Goal: Navigation & Orientation: Locate item on page

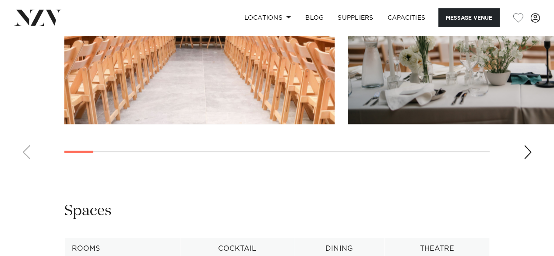
scroll to position [958, 0]
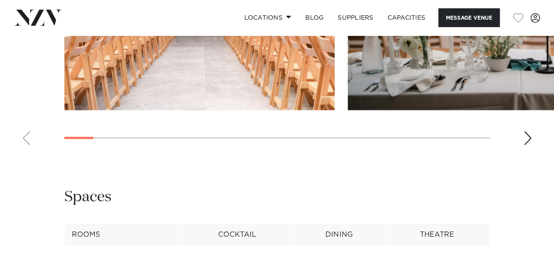
click at [525, 133] on div "Next slide" at bounding box center [527, 138] width 9 height 14
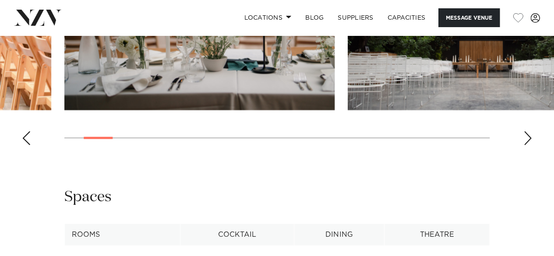
click at [525, 133] on div "Next slide" at bounding box center [527, 138] width 9 height 14
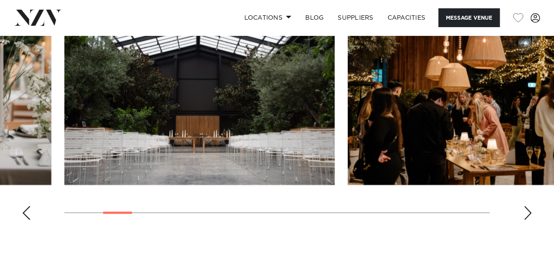
scroll to position [884, 0]
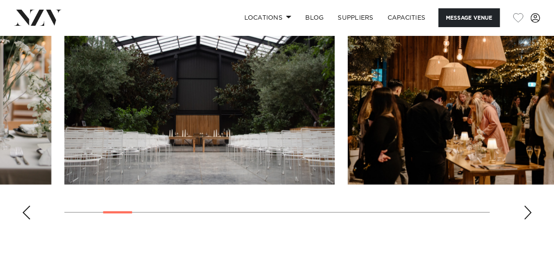
click at [526, 210] on div "Next slide" at bounding box center [527, 213] width 9 height 14
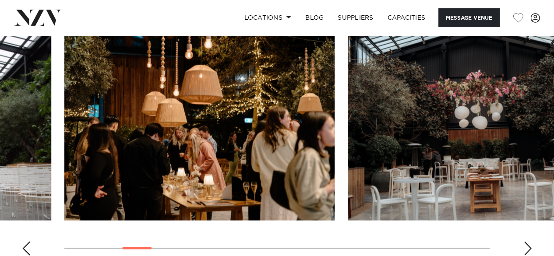
scroll to position [849, 0]
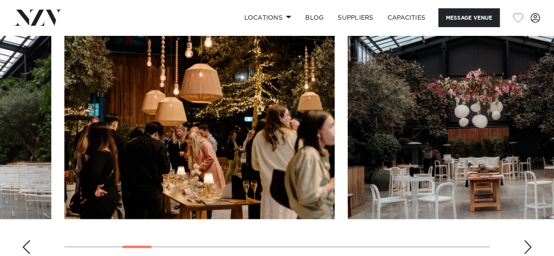
click at [523, 247] on swiper-container at bounding box center [277, 141] width 554 height 240
click at [526, 246] on div "Next slide" at bounding box center [527, 247] width 9 height 14
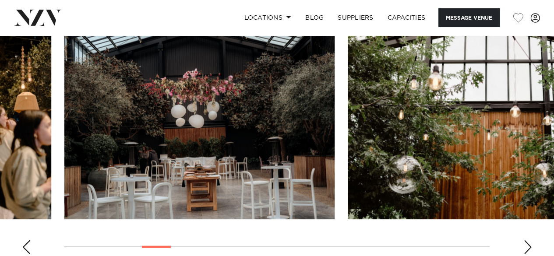
click at [526, 246] on div "Next slide" at bounding box center [527, 247] width 9 height 14
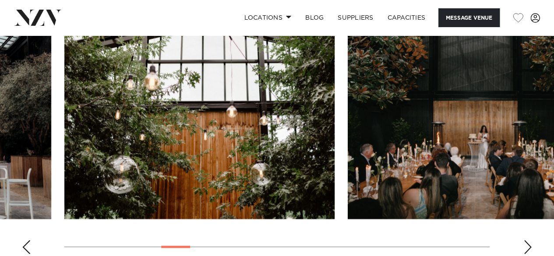
click at [526, 246] on div "Next slide" at bounding box center [527, 247] width 9 height 14
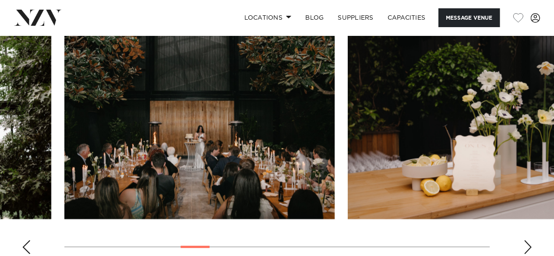
click at [526, 246] on div "Next slide" at bounding box center [527, 247] width 9 height 14
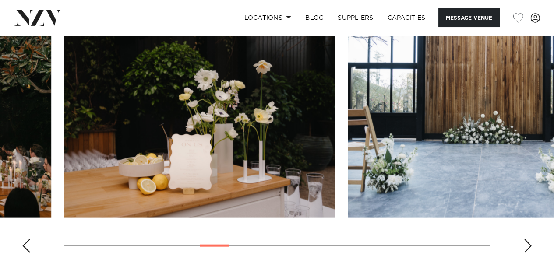
scroll to position [851, 0]
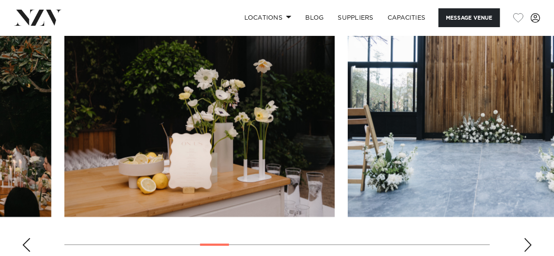
click at [530, 247] on div "Next slide" at bounding box center [527, 245] width 9 height 14
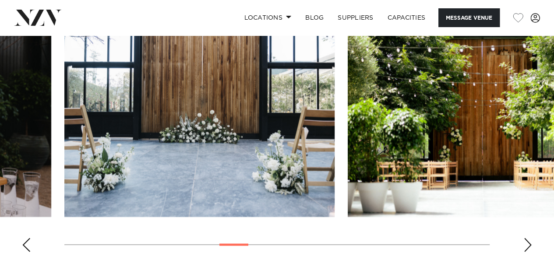
click at [530, 247] on div "Next slide" at bounding box center [527, 245] width 9 height 14
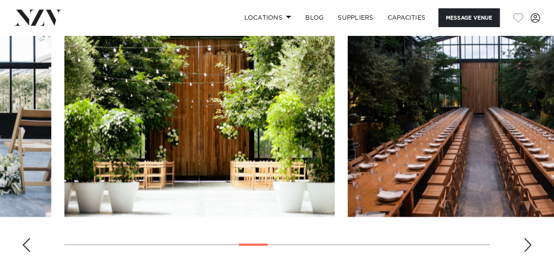
click at [530, 247] on div "Next slide" at bounding box center [527, 245] width 9 height 14
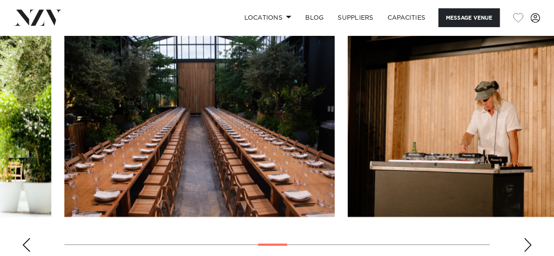
click at [530, 247] on div "Next slide" at bounding box center [527, 245] width 9 height 14
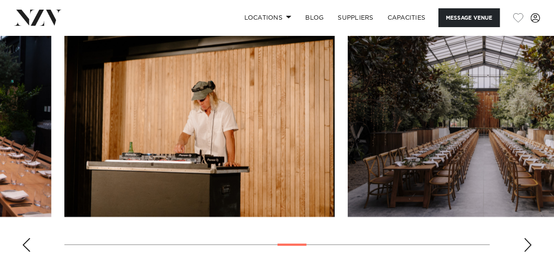
click at [530, 247] on div "Next slide" at bounding box center [527, 245] width 9 height 14
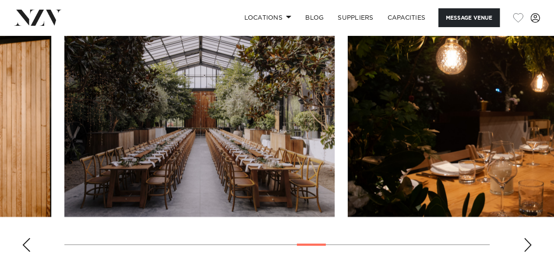
click at [530, 247] on div "Next slide" at bounding box center [527, 245] width 9 height 14
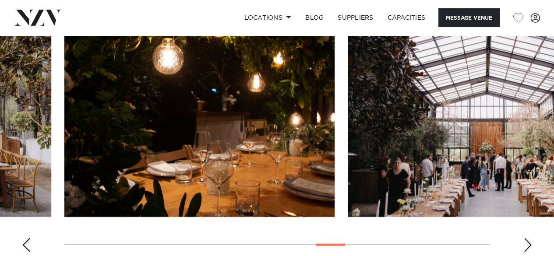
click at [530, 247] on div "Next slide" at bounding box center [527, 245] width 9 height 14
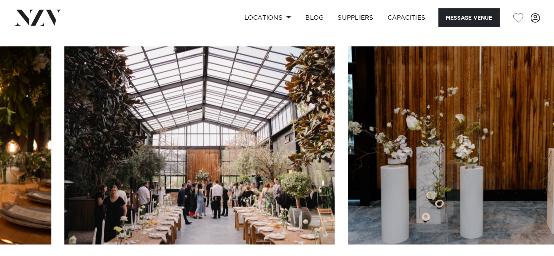
scroll to position [898, 0]
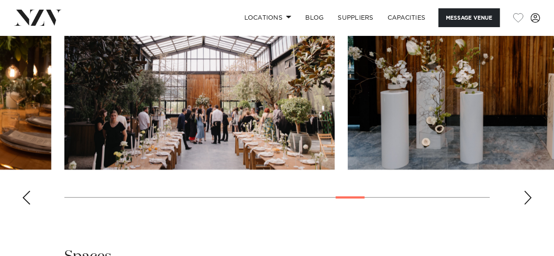
click at [525, 195] on div "Next slide" at bounding box center [527, 198] width 9 height 14
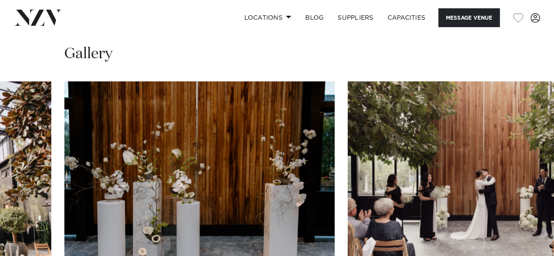
scroll to position [843, 0]
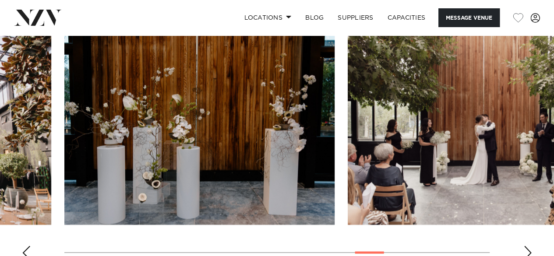
click at [530, 252] on div "Next slide" at bounding box center [527, 253] width 9 height 14
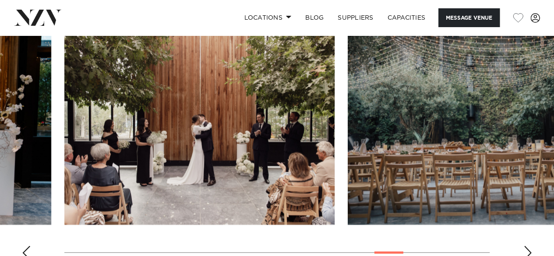
click at [530, 252] on div "Next slide" at bounding box center [527, 253] width 9 height 14
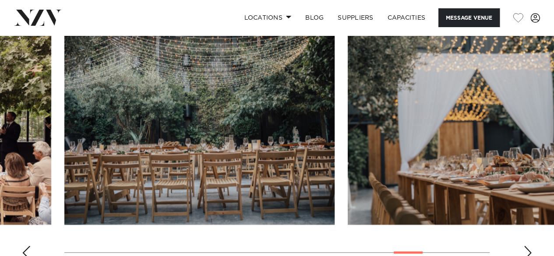
click at [530, 252] on div "Next slide" at bounding box center [527, 253] width 9 height 14
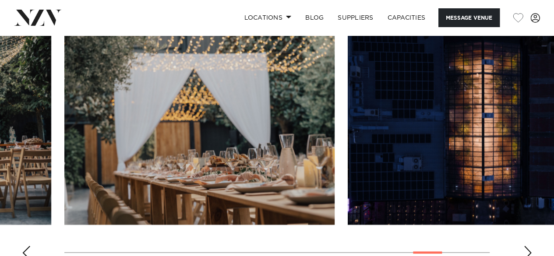
click at [530, 252] on div "Next slide" at bounding box center [527, 253] width 9 height 14
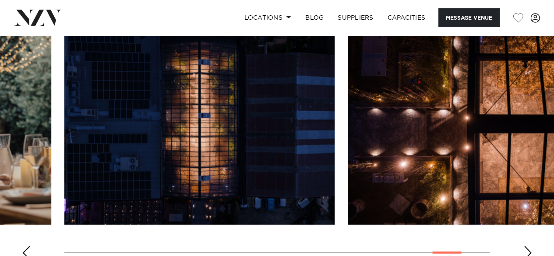
click at [530, 252] on div "Next slide" at bounding box center [527, 253] width 9 height 14
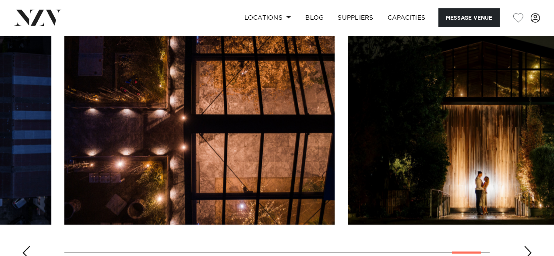
scroll to position [905, 0]
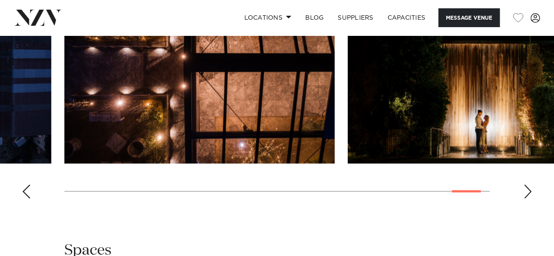
click at [21, 191] on swiper-container at bounding box center [277, 85] width 554 height 240
click at [25, 191] on div "Previous slide" at bounding box center [26, 192] width 9 height 14
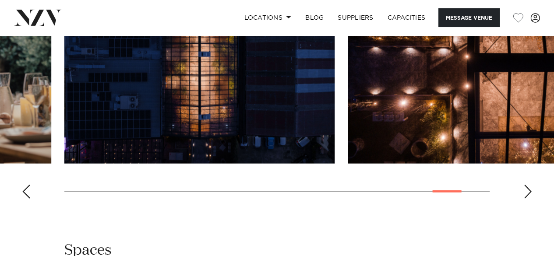
click at [25, 191] on div "Previous slide" at bounding box center [26, 192] width 9 height 14
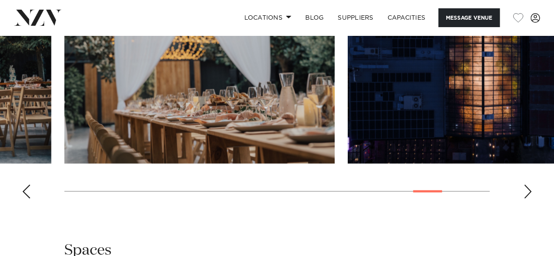
click at [24, 185] on div "Previous slide" at bounding box center [26, 192] width 9 height 14
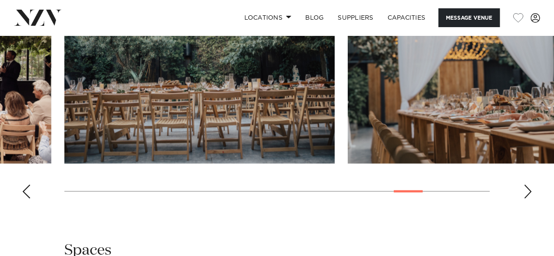
click at [24, 185] on div "Previous slide" at bounding box center [26, 192] width 9 height 14
